Goal: Entertainment & Leisure: Browse casually

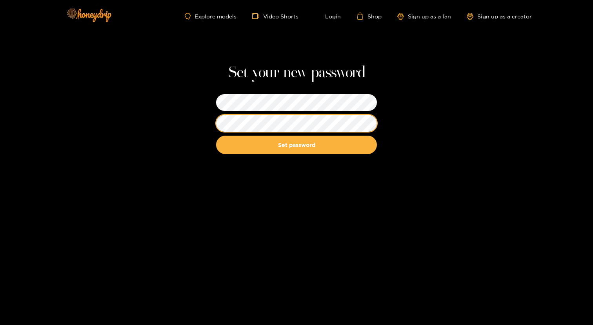
click at [216, 136] on button "Set password" at bounding box center [296, 145] width 161 height 18
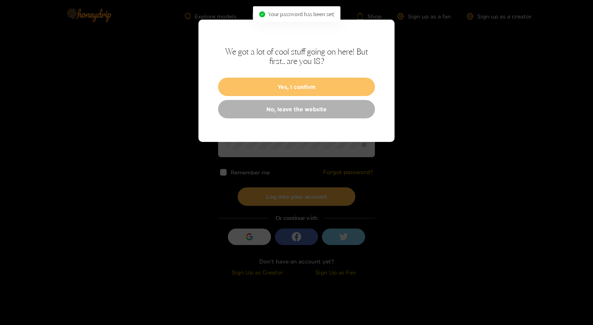
click at [325, 81] on button "Yes, I confirm" at bounding box center [296, 87] width 157 height 18
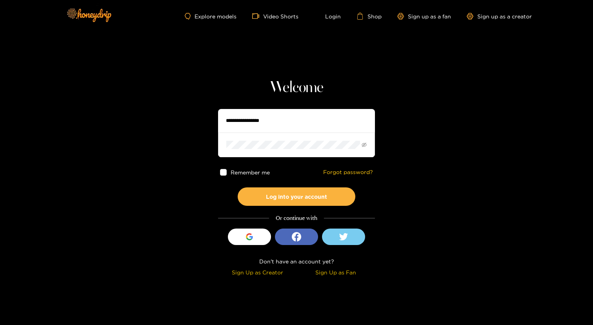
click at [287, 117] on input "text" at bounding box center [296, 121] width 157 height 24
type input "**********"
click at [238, 187] on button "Log into your account" at bounding box center [297, 196] width 118 height 18
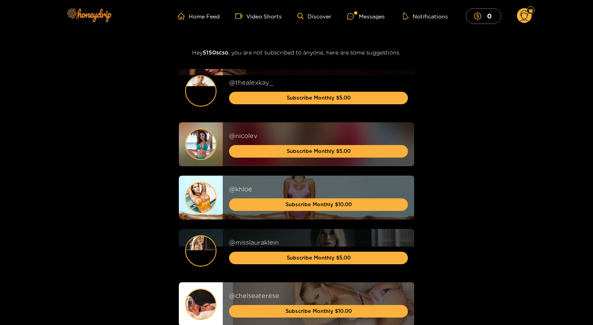
click at [521, 18] on circle at bounding box center [524, 15] width 15 height 15
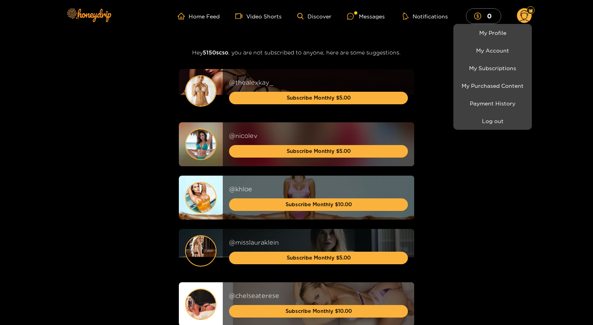
click at [443, 63] on div at bounding box center [296, 162] width 593 height 325
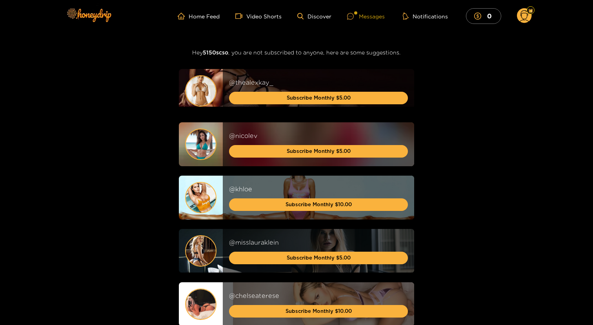
click at [373, 16] on div "Messages" at bounding box center [366, 16] width 38 height 9
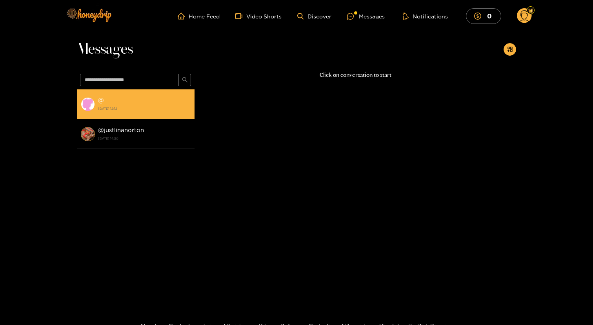
click at [112, 107] on strong "[DATE] 12:12" at bounding box center [144, 108] width 93 height 7
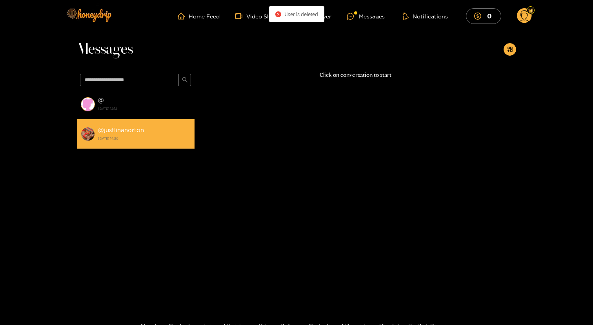
click at [125, 126] on div "@ justlinanorton [DATE] 14:50" at bounding box center [144, 134] width 93 height 18
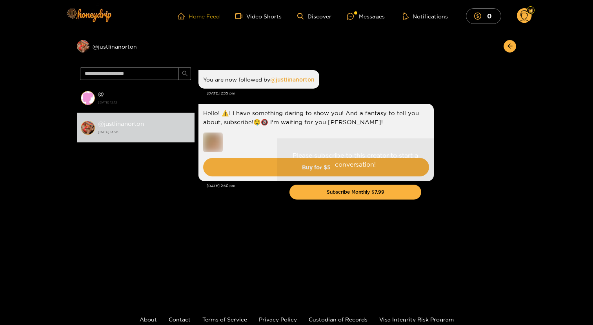
click at [204, 16] on link "Home Feed" at bounding box center [199, 16] width 42 height 7
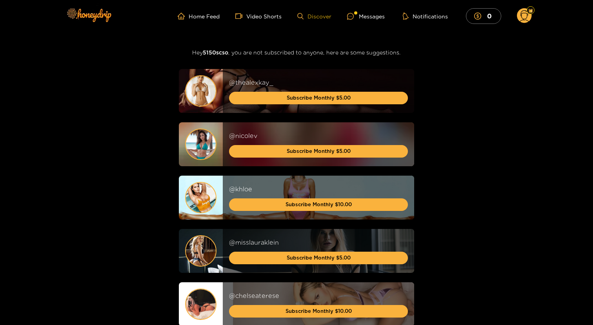
click at [303, 15] on icon at bounding box center [300, 16] width 6 height 7
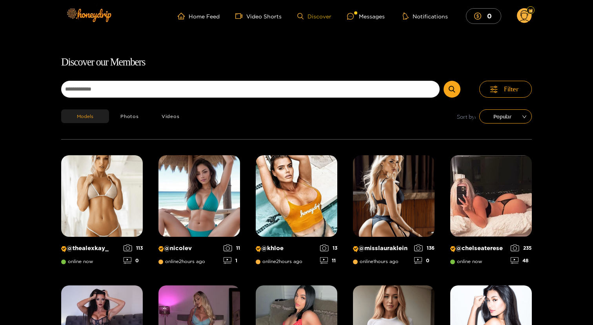
scroll to position [50, 0]
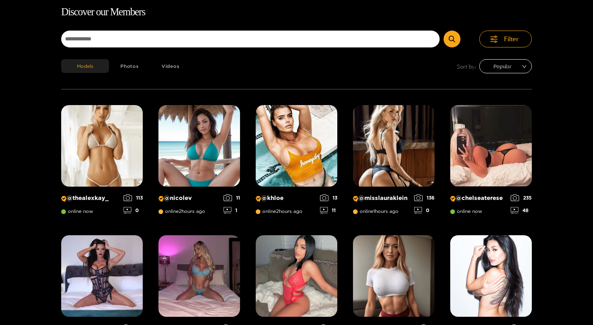
click at [500, 67] on span "Popular" at bounding box center [505, 66] width 41 height 12
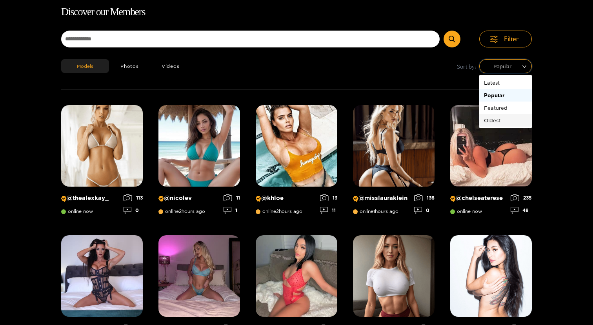
click at [492, 119] on div "Oldest" at bounding box center [505, 120] width 43 height 9
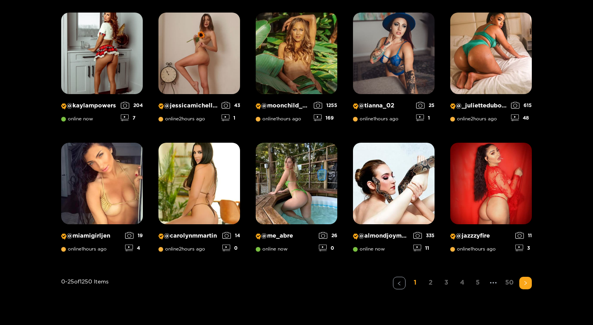
scroll to position [0, 0]
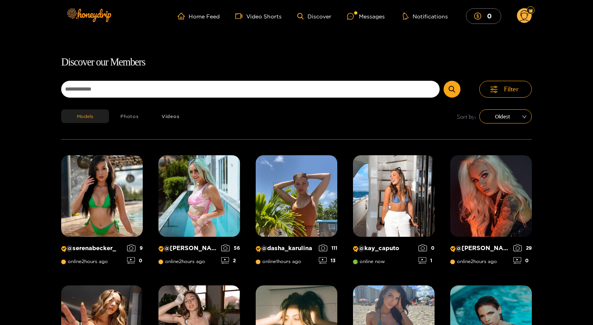
click at [132, 116] on button "Photos" at bounding box center [129, 116] width 41 height 14
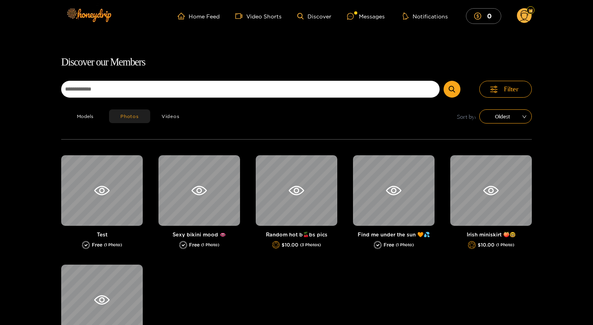
scroll to position [50, 0]
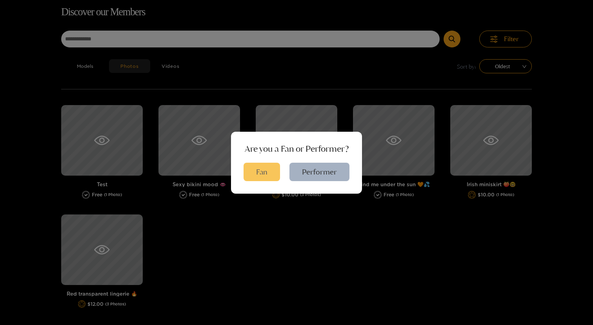
click at [264, 176] on button "Fan" at bounding box center [261, 172] width 36 height 18
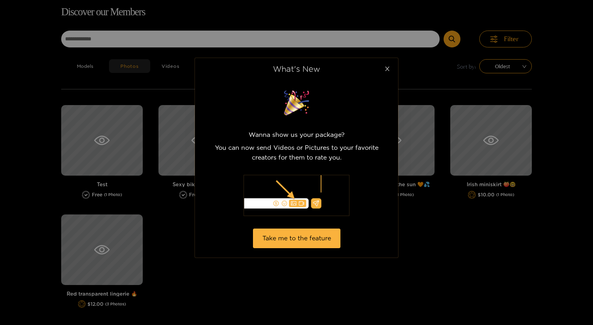
click at [388, 67] on icon "close" at bounding box center [387, 69] width 4 height 4
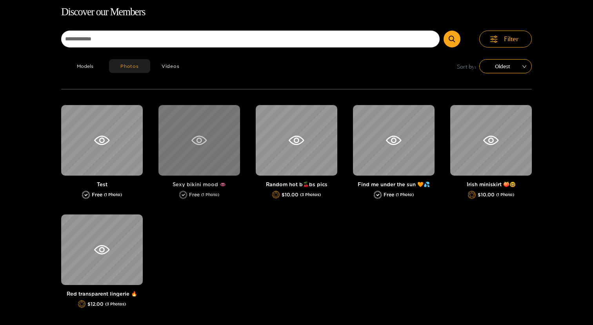
click at [197, 140] on icon at bounding box center [198, 140] width 5 height 5
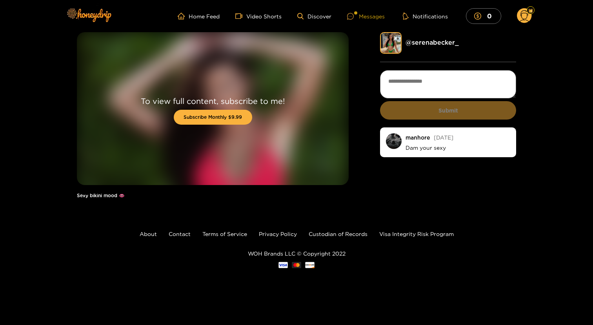
click at [370, 16] on div "Messages" at bounding box center [366, 16] width 38 height 9
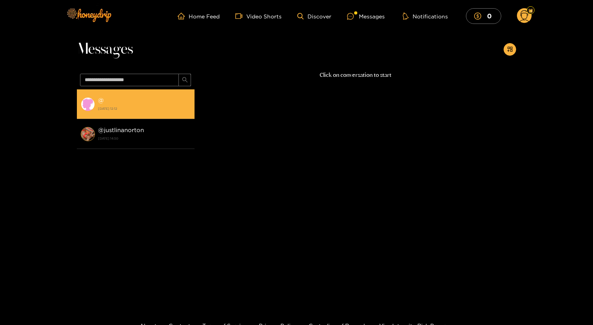
click at [126, 109] on strong "[DATE] 12:12" at bounding box center [144, 108] width 93 height 7
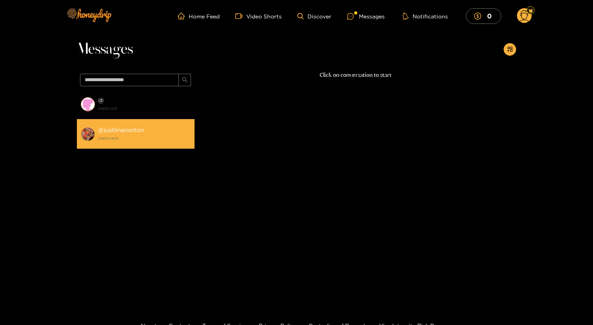
click at [141, 134] on div "@ justlinanorton [DATE] 14:50" at bounding box center [144, 134] width 93 height 18
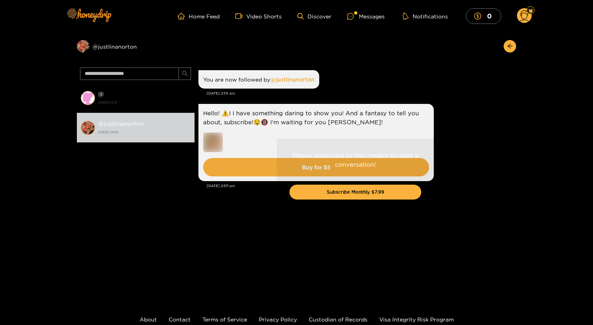
click at [452, 125] on div "Please subscribe to this creator to start a conversation! Subscribe Monthly $7.…" at bounding box center [354, 177] width 321 height 227
click at [511, 46] on icon "arrow-left" at bounding box center [510, 46] width 6 height 6
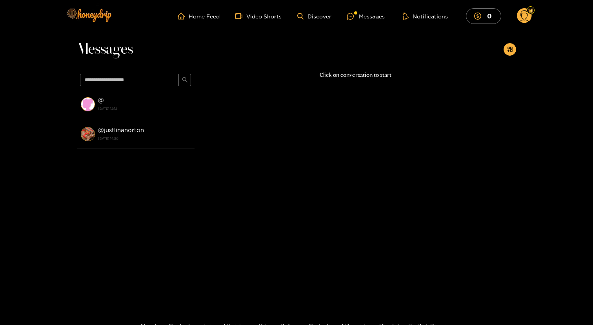
click at [521, 18] on circle at bounding box center [524, 15] width 15 height 15
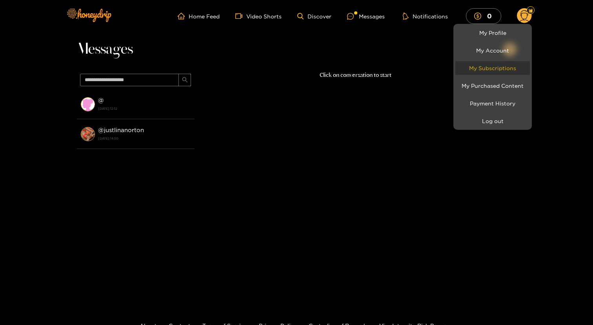
click at [497, 66] on link "My Subscriptions" at bounding box center [492, 68] width 74 height 14
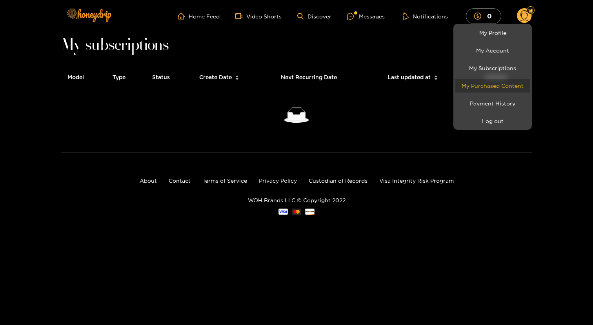
click at [493, 86] on link "My Purchased Content" at bounding box center [492, 86] width 74 height 14
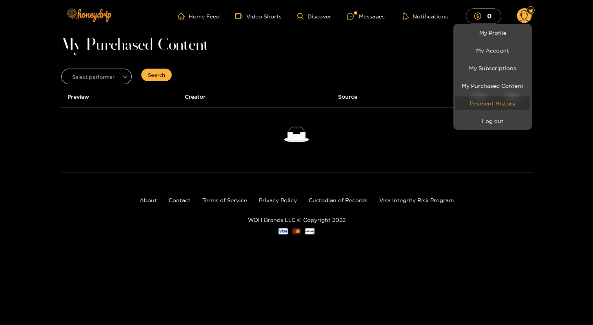
click at [491, 101] on link "Payment History" at bounding box center [492, 103] width 74 height 14
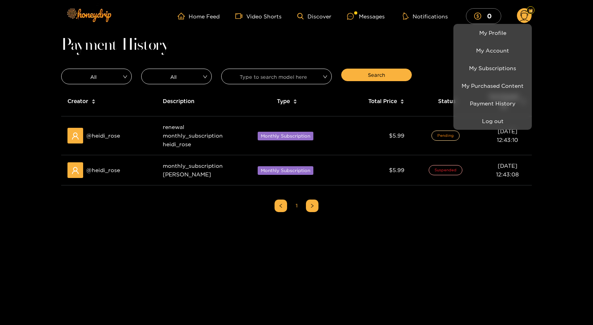
click at [91, 137] on div at bounding box center [296, 162] width 593 height 325
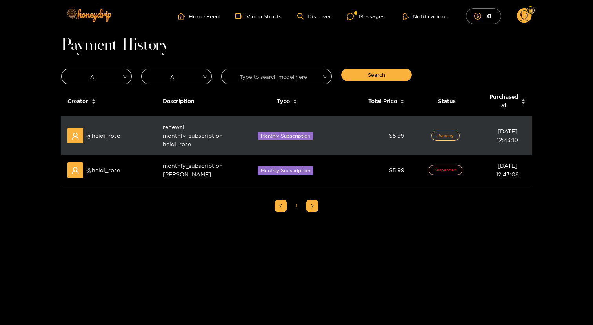
drag, startPoint x: 158, startPoint y: 146, endPoint x: 162, endPoint y: 145, distance: 4.0
click at [162, 145] on td "renewal monthly_subscription heidi_rose" at bounding box center [195, 135] width 78 height 39
drag, startPoint x: 162, startPoint y: 145, endPoint x: 192, endPoint y: 146, distance: 30.2
click at [192, 146] on td "renewal monthly_subscription heidi_rose" at bounding box center [195, 135] width 78 height 39
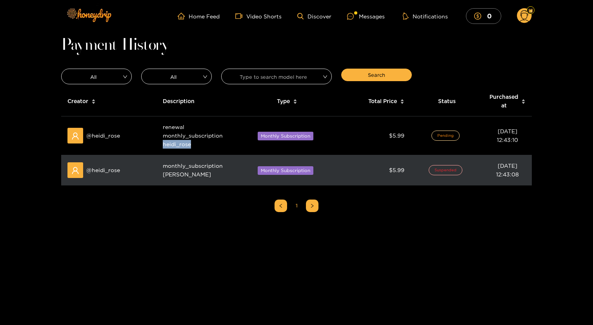
copy span "heidi_rose"
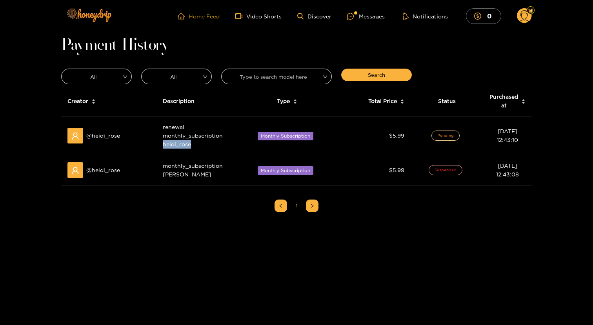
click at [201, 17] on link "Home Feed" at bounding box center [199, 16] width 42 height 7
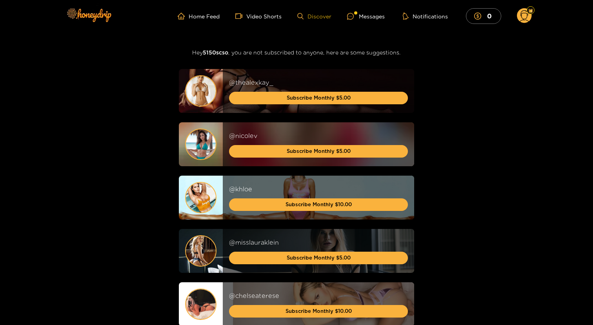
click at [321, 16] on link "Discover" at bounding box center [314, 16] width 34 height 7
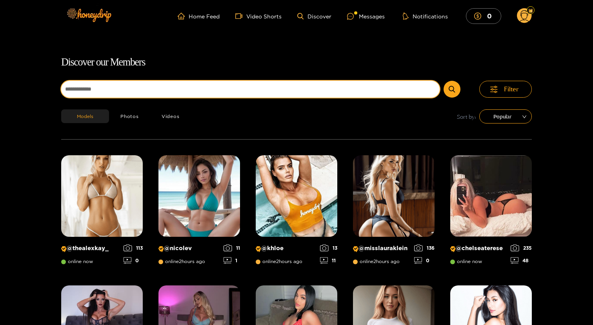
scroll to position [50, 0]
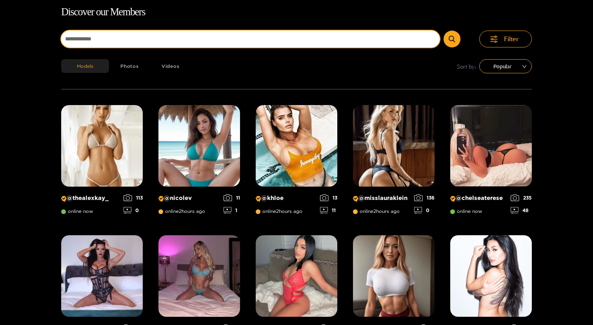
paste input "**********"
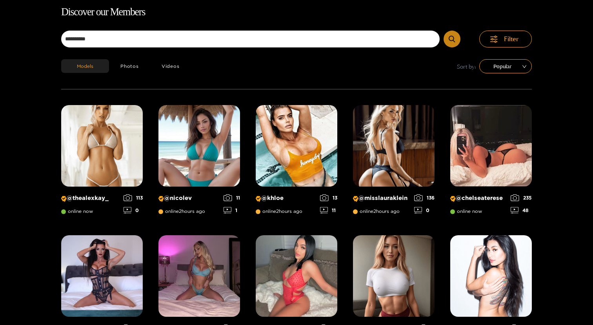
click at [450, 40] on icon "submit" at bounding box center [451, 39] width 6 height 7
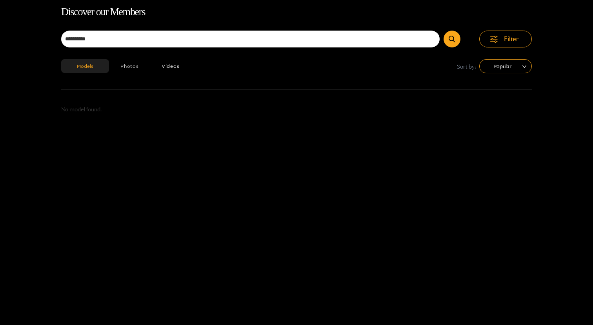
click at [132, 63] on button "Photos" at bounding box center [129, 66] width 41 height 14
click at [172, 61] on button "Videos" at bounding box center [170, 66] width 41 height 14
click at [500, 65] on span "Popular" at bounding box center [505, 66] width 41 height 12
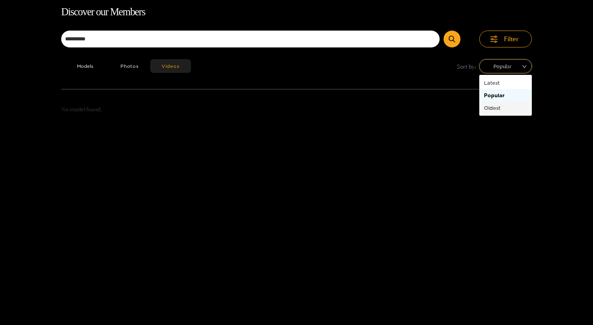
click at [490, 107] on div "Oldest" at bounding box center [505, 107] width 43 height 9
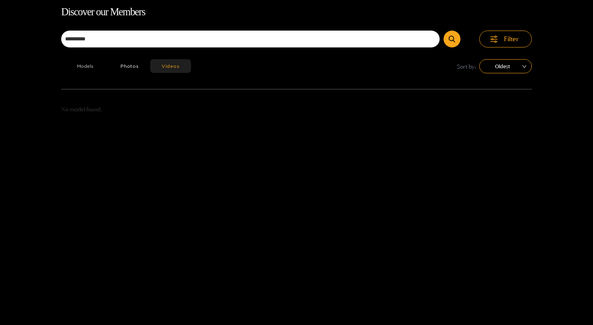
click at [88, 65] on button "Models" at bounding box center [85, 66] width 48 height 14
click at [481, 70] on div "Oldest" at bounding box center [505, 66] width 53 height 14
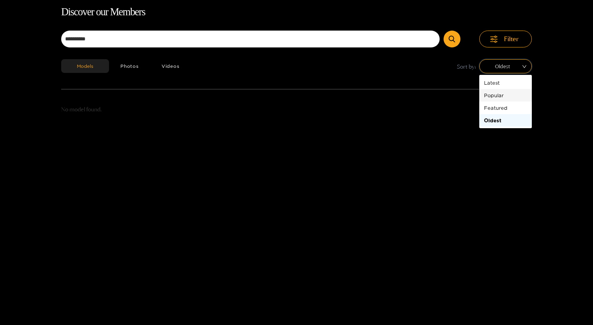
click at [490, 96] on div "Popular" at bounding box center [505, 95] width 43 height 9
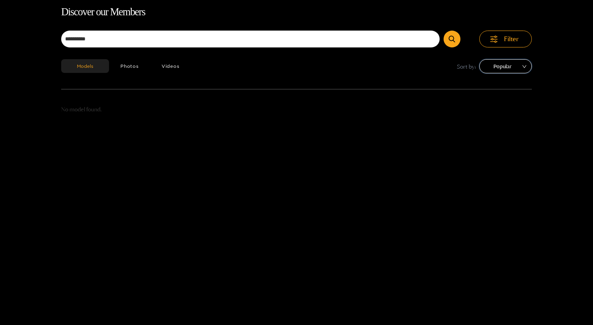
click at [503, 71] on span "Popular" at bounding box center [505, 66] width 41 height 12
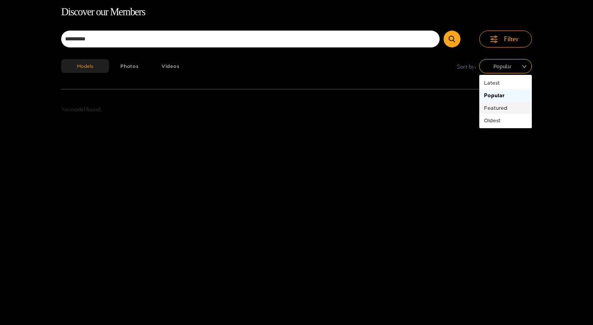
click at [502, 104] on div "Featured" at bounding box center [505, 107] width 43 height 9
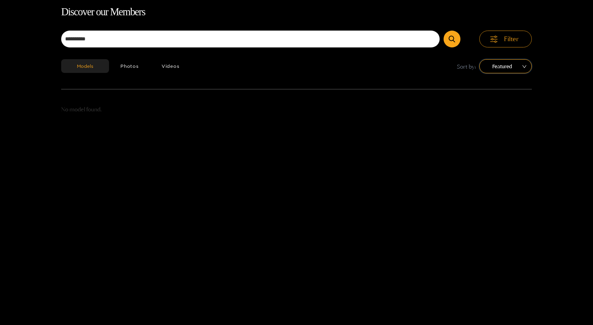
click at [515, 42] on span "Filter" at bounding box center [511, 38] width 15 height 9
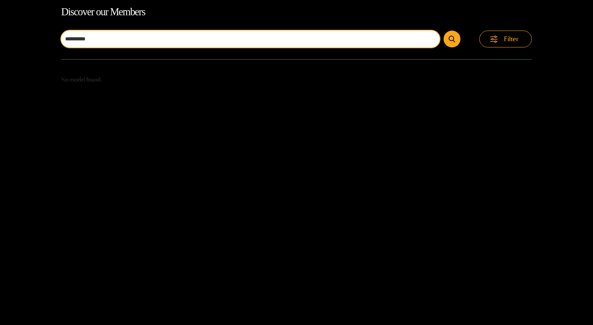
click at [171, 38] on input "**********" at bounding box center [250, 39] width 378 height 17
click at [443, 31] on button "submit" at bounding box center [451, 39] width 17 height 17
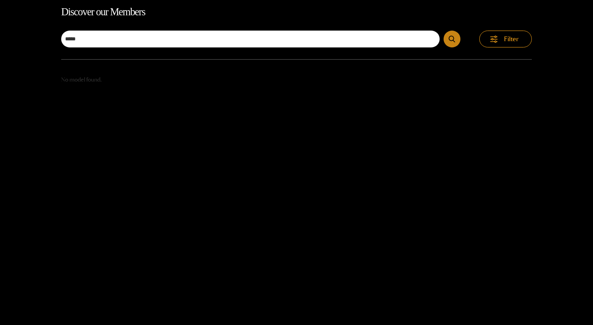
click at [448, 41] on button "submit" at bounding box center [451, 39] width 17 height 17
click at [487, 43] on button "Filter" at bounding box center [505, 39] width 53 height 17
click at [135, 63] on button "Photos" at bounding box center [129, 66] width 41 height 14
click at [173, 63] on button "Videos" at bounding box center [170, 66] width 41 height 14
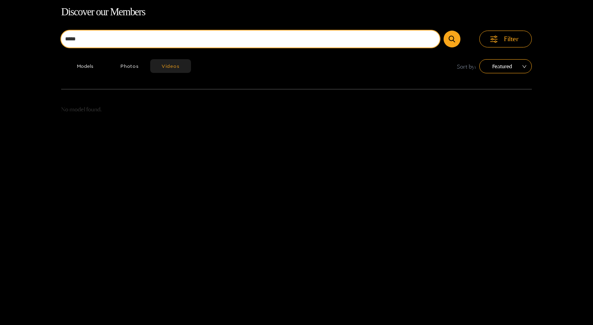
click at [115, 40] on input "*****" at bounding box center [250, 39] width 378 height 17
type input "*"
type input "****"
click at [443, 31] on button "submit" at bounding box center [451, 39] width 17 height 17
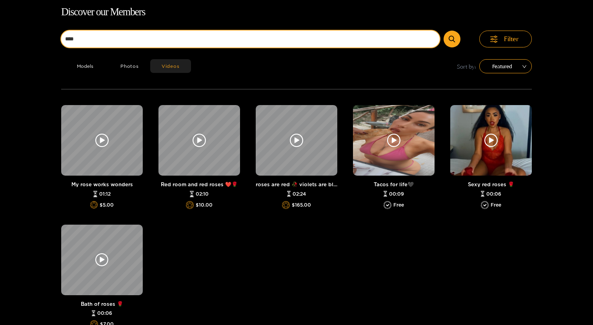
scroll to position [140, 0]
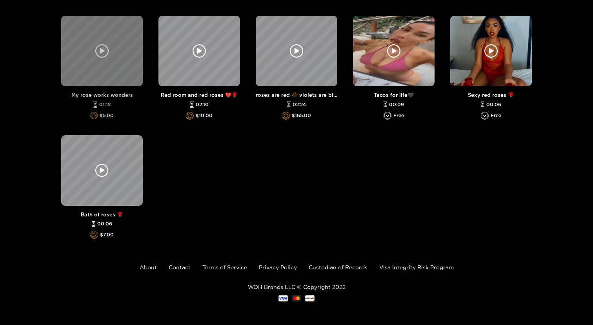
click at [91, 66] on div at bounding box center [102, 51] width 82 height 71
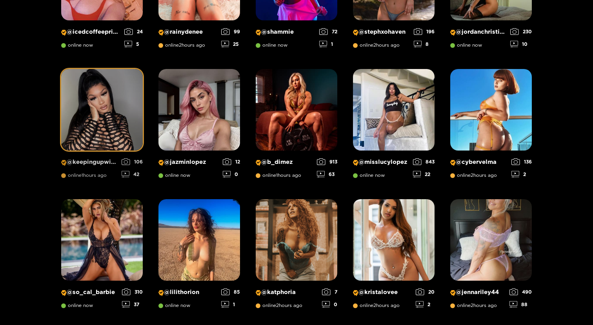
scroll to position [614, 0]
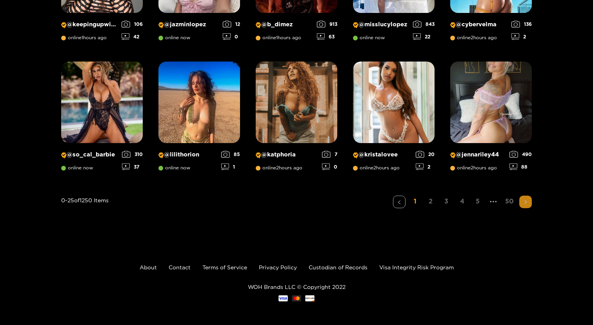
click at [527, 203] on icon "right" at bounding box center [525, 202] width 5 height 5
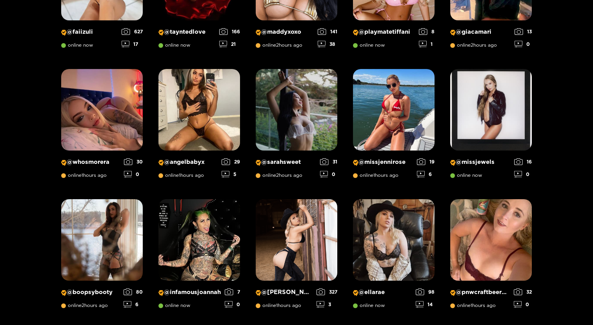
scroll to position [583, 0]
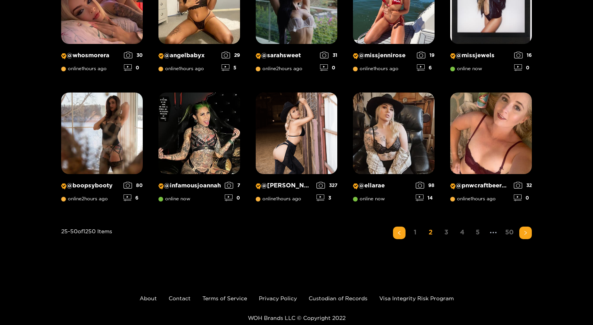
click at [529, 234] on button "button" at bounding box center [525, 233] width 13 height 13
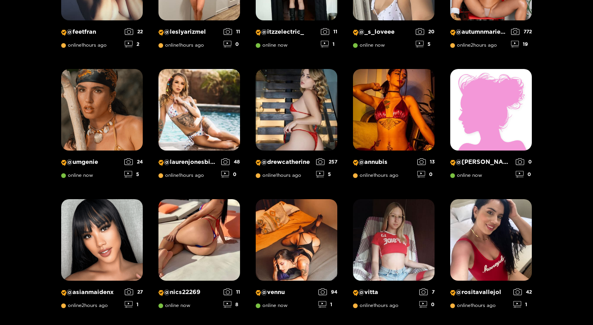
scroll to position [614, 0]
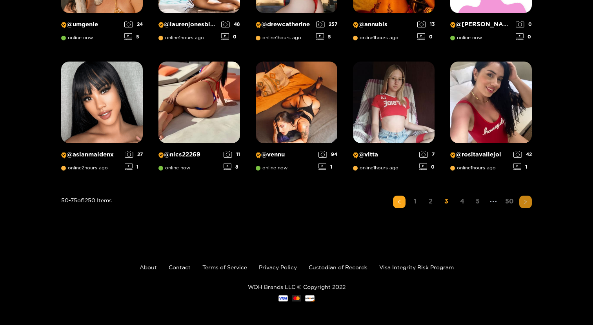
click at [528, 199] on button "button" at bounding box center [525, 202] width 13 height 13
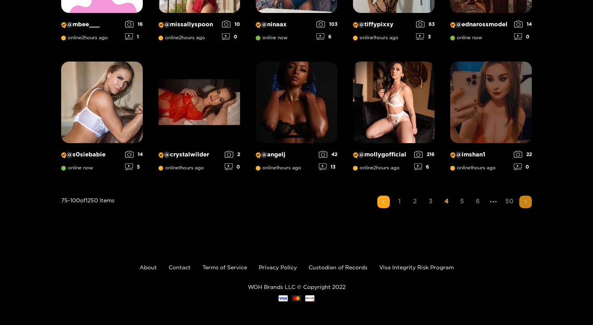
click at [526, 206] on button "button" at bounding box center [525, 202] width 13 height 13
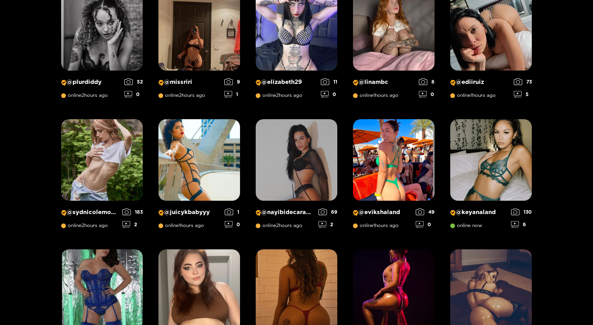
scroll to position [586, 0]
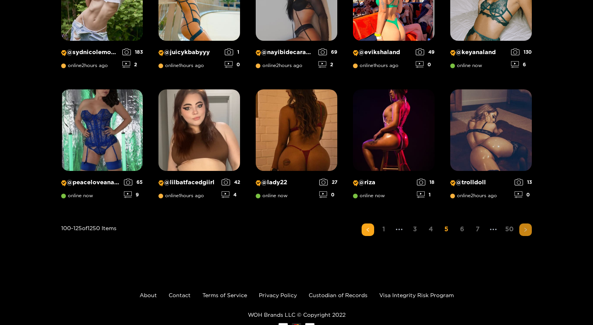
click at [528, 229] on button "button" at bounding box center [525, 229] width 13 height 13
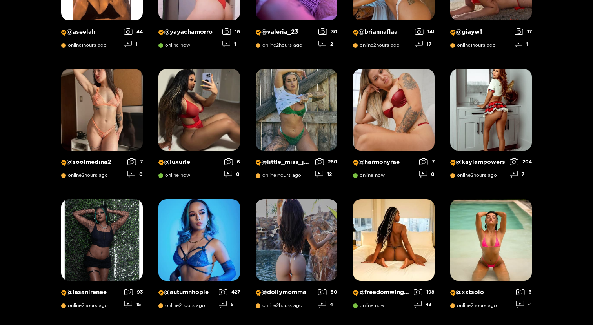
scroll to position [614, 0]
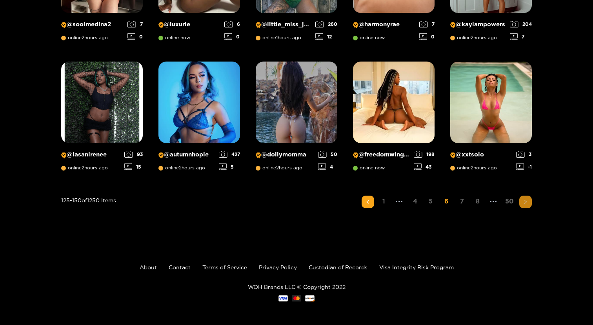
click at [528, 199] on button "button" at bounding box center [525, 202] width 13 height 13
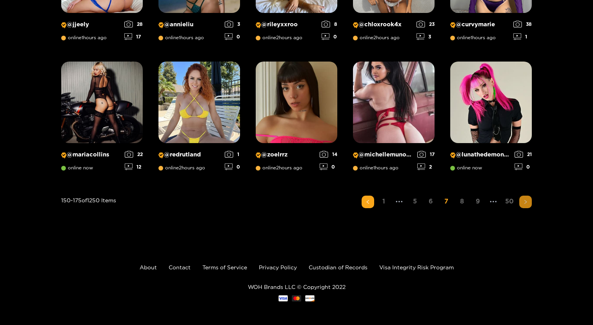
click at [527, 200] on icon "right" at bounding box center [525, 202] width 5 height 5
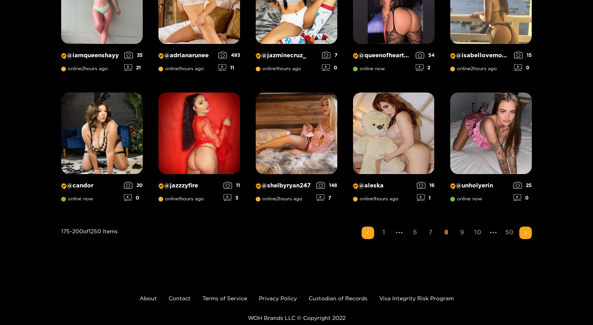
scroll to position [0, 0]
